Goal: Task Accomplishment & Management: Use online tool/utility

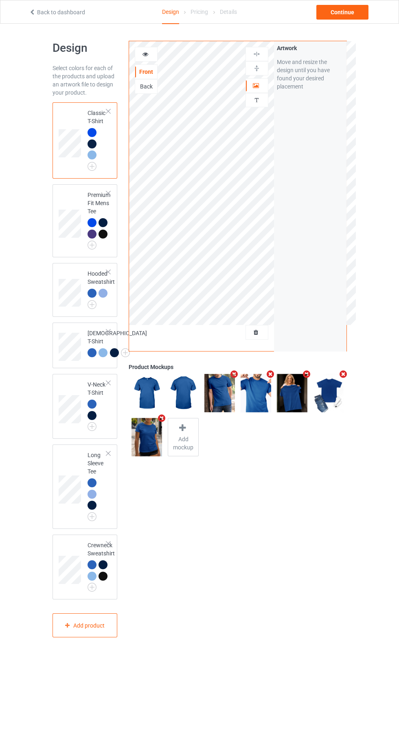
click at [259, 336] on div at bounding box center [257, 332] width 22 height 8
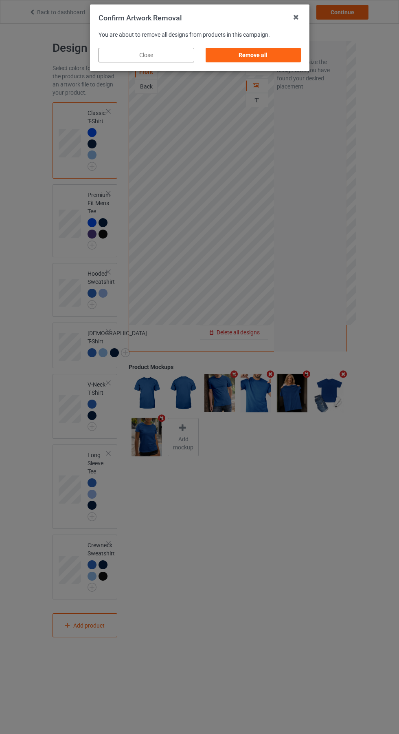
click at [260, 55] on div "Remove all" at bounding box center [253, 55] width 96 height 15
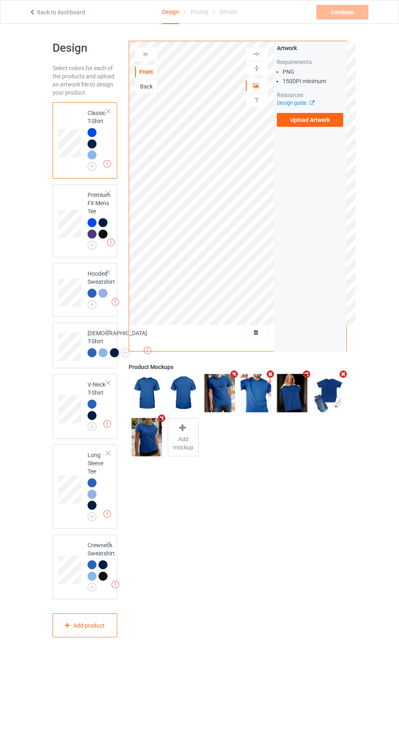
click at [317, 124] on label "Upload Artwork" at bounding box center [310, 120] width 67 height 14
click at [0, 0] on input "Upload Artwork" at bounding box center [0, 0] width 0 height 0
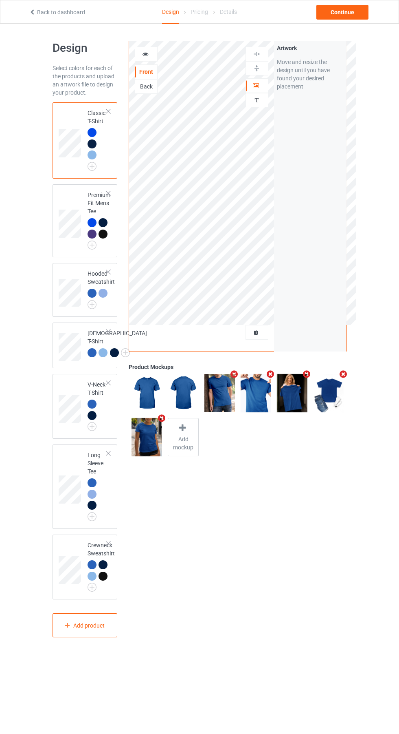
click at [0, 0] on img at bounding box center [0, 0] width 0 height 0
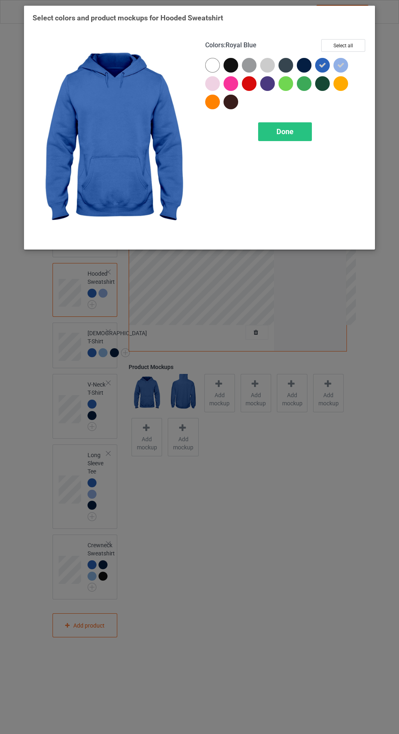
click at [309, 59] on div at bounding box center [306, 67] width 18 height 18
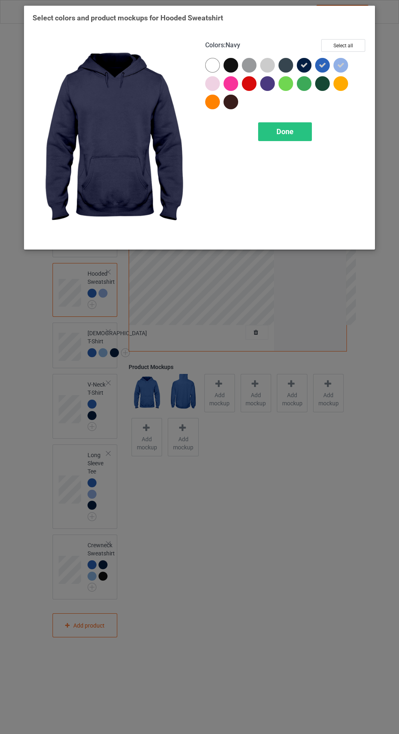
click at [228, 59] on div at bounding box center [231, 65] width 15 height 15
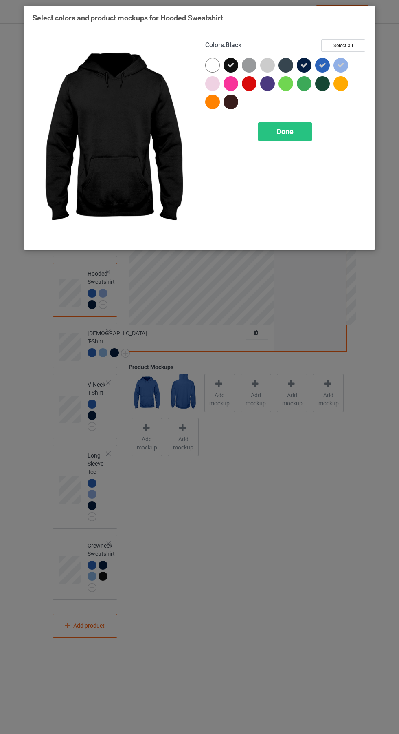
click at [237, 104] on div at bounding box center [231, 102] width 15 height 15
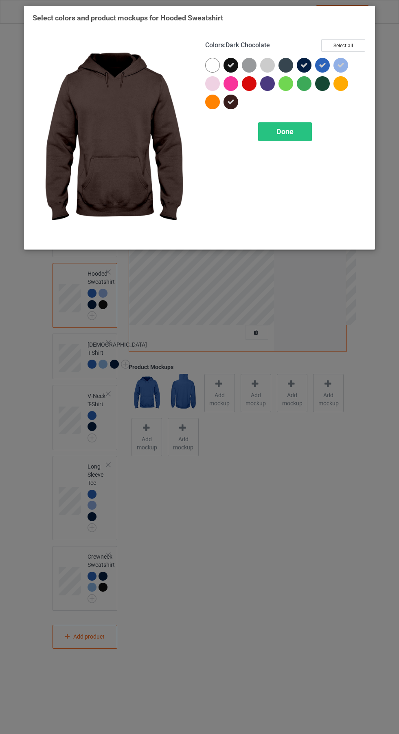
click at [293, 131] on span "Done" at bounding box center [285, 131] width 17 height 9
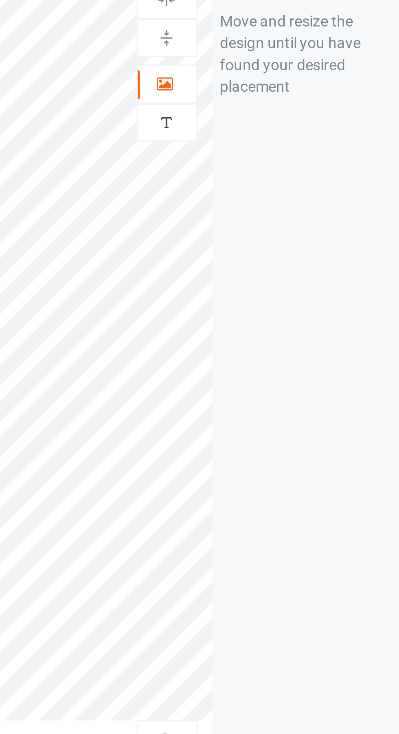
click at [259, 86] on icon at bounding box center [256, 85] width 7 height 6
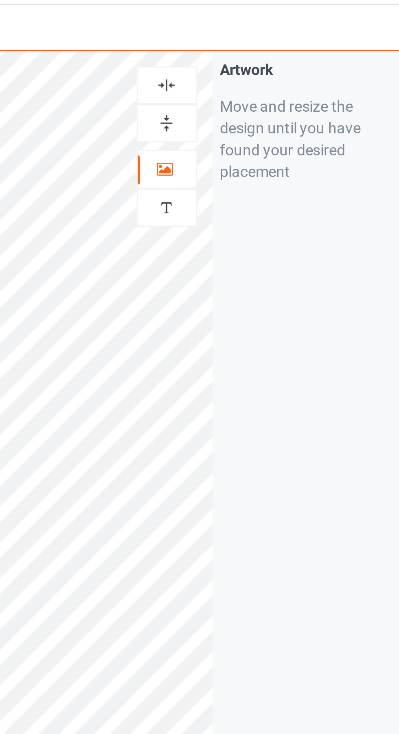
click at [258, 51] on img at bounding box center [257, 54] width 8 height 8
click at [262, 55] on div at bounding box center [257, 54] width 22 height 8
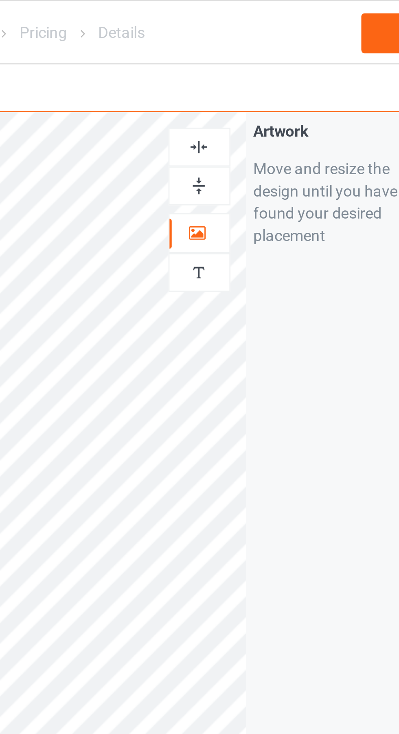
click at [261, 54] on div at bounding box center [257, 54] width 22 height 8
click at [260, 53] on img at bounding box center [257, 54] width 8 height 8
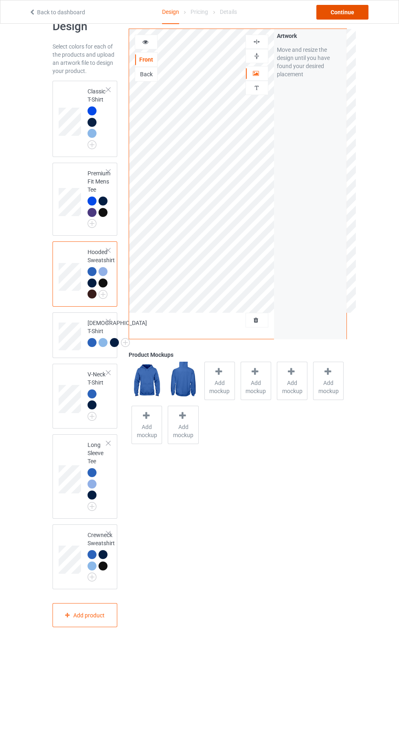
click at [355, 12] on div "Continue" at bounding box center [343, 12] width 52 height 15
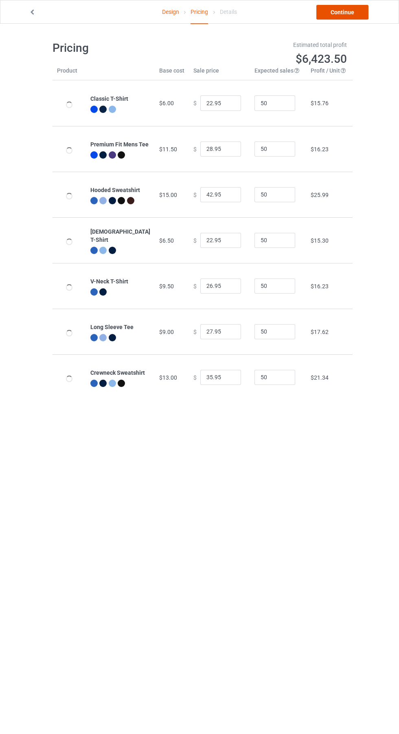
click at [358, 15] on link "Continue" at bounding box center [343, 12] width 52 height 15
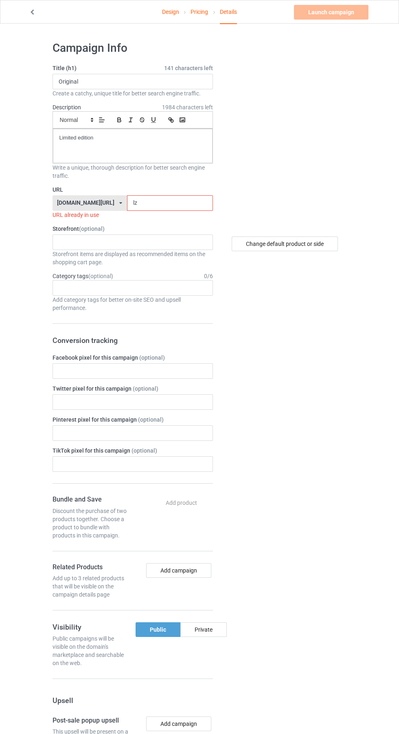
click at [149, 205] on input "lz" at bounding box center [170, 202] width 86 height 15
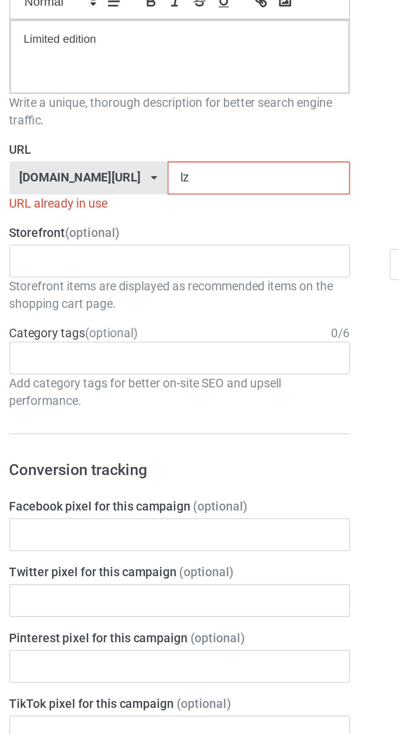
type input "l"
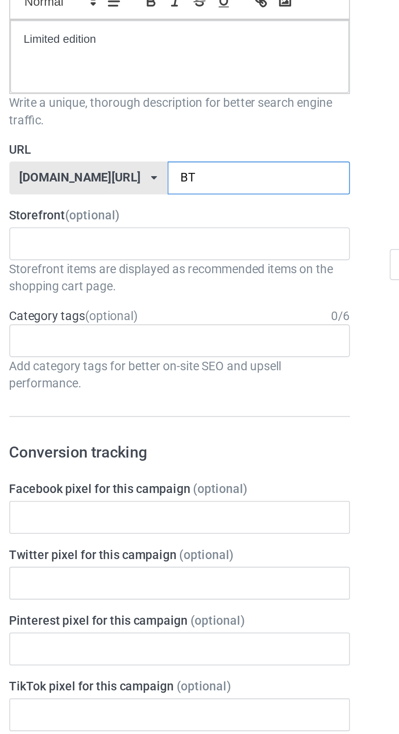
type input "BTL"
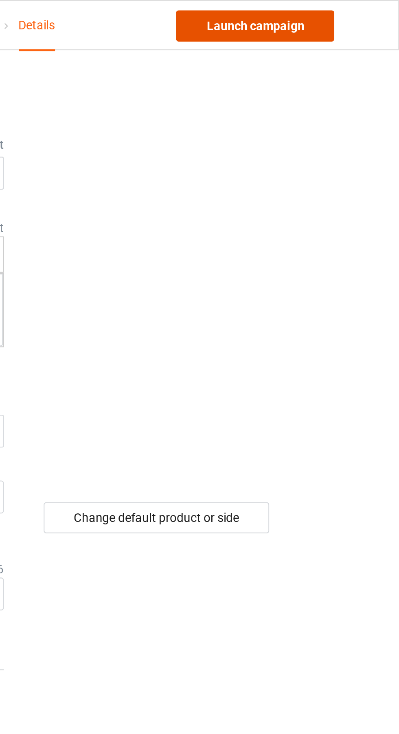
click at [345, 13] on link "Launch campaign" at bounding box center [331, 12] width 75 height 15
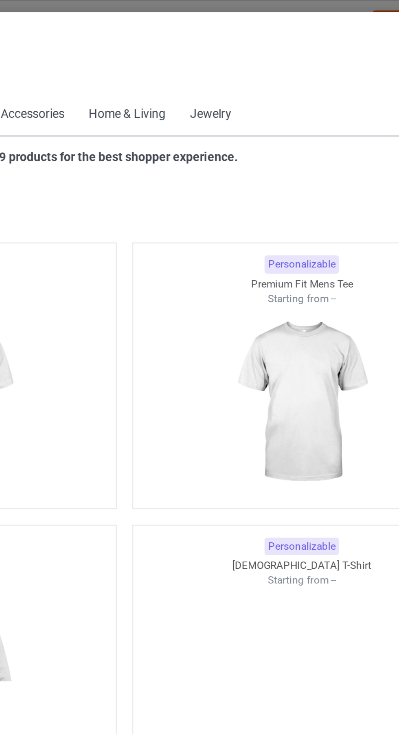
scroll to position [436, 0]
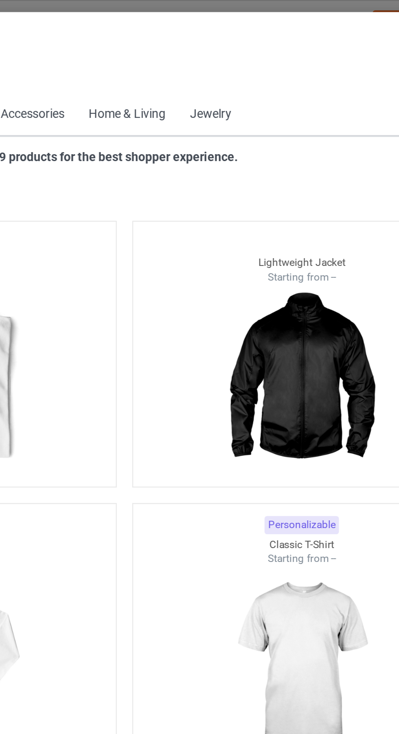
click at [46, 36] on span "Back to Dashboard" at bounding box center [70, 36] width 48 height 7
